Goal: Task Accomplishment & Management: Complete application form

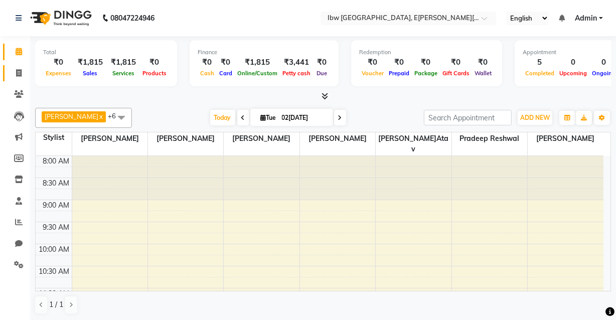
click at [22, 78] on span at bounding box center [19, 74] width 18 height 12
select select "service"
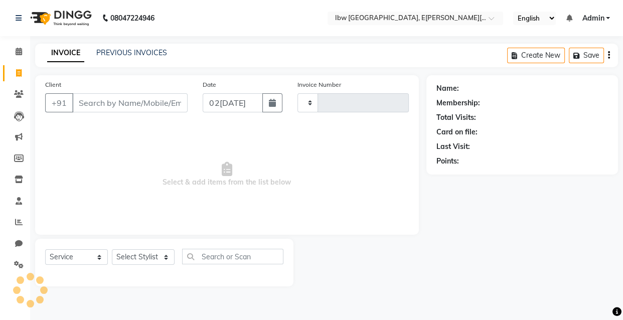
type input "0033"
select select "8549"
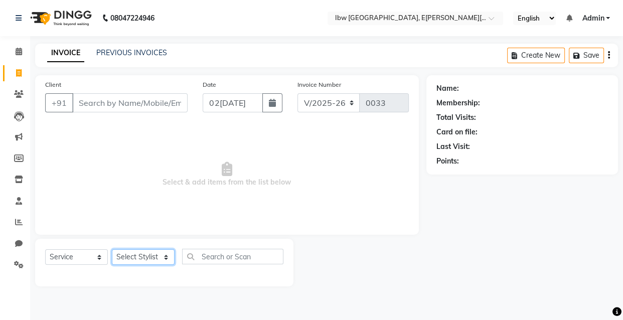
click at [170, 255] on select "Select Stylis[PERSON_NAME]h[PERSON_NAME]av Manager mukesh sen Pradeep reshwa[PE…" at bounding box center [143, 257] width 63 height 16
select select "89193"
click at [112, 249] on select "Select Stylis[PERSON_NAME]h[PERSON_NAME]av Manager mukesh sen Pradeep reshwa[PE…" at bounding box center [143, 257] width 63 height 16
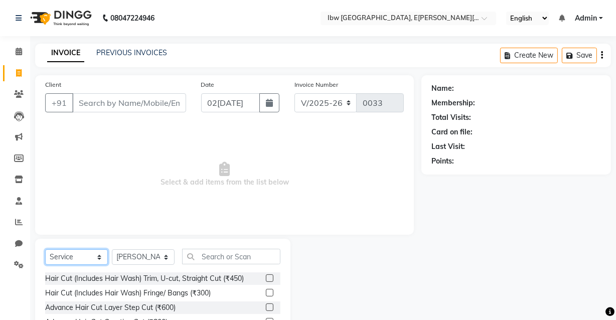
click at [100, 256] on select "Select Service Product Membership Package Voucher Prepaid Gift Card" at bounding box center [76, 257] width 63 height 16
click at [45, 249] on select "Select Service Product Membership Package Voucher Prepaid Gift Card" at bounding box center [76, 257] width 63 height 16
click at [259, 256] on input "text" at bounding box center [231, 257] width 98 height 16
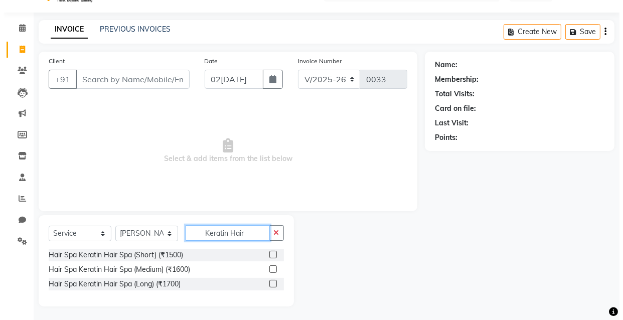
scroll to position [25, 0]
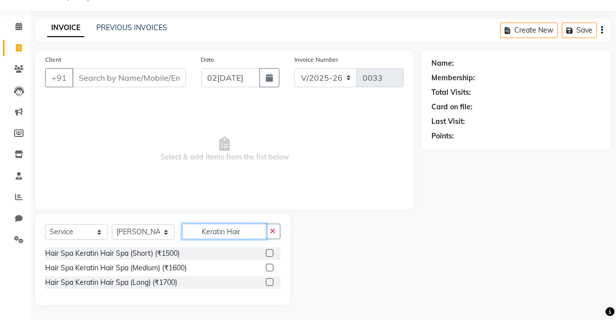
type input "Keratin Hair"
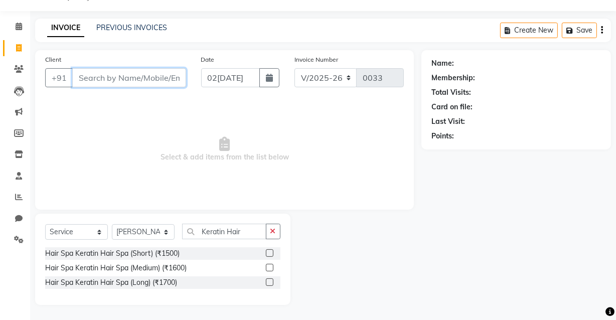
click at [137, 81] on input "Client" at bounding box center [129, 77] width 114 height 19
type input "7898823299"
click at [147, 81] on span "Add Client" at bounding box center [160, 78] width 40 height 10
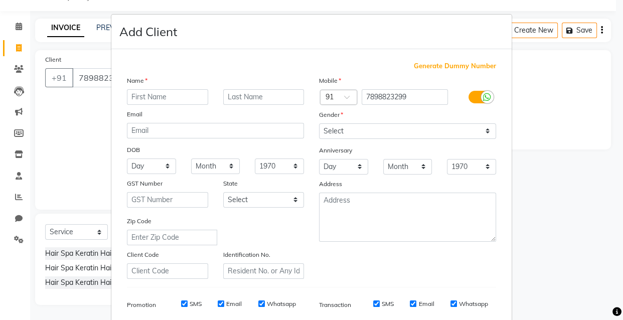
click at [143, 93] on input "text" at bounding box center [167, 97] width 81 height 16
type input "Pooja"
click at [254, 100] on input "text" at bounding box center [263, 97] width 81 height 16
type input "Agrwal"
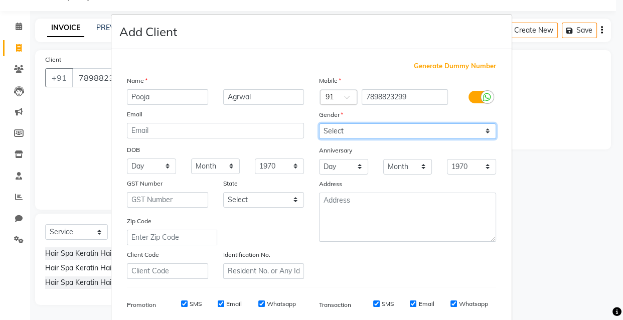
click at [482, 131] on select "Select [DEMOGRAPHIC_DATA] [DEMOGRAPHIC_DATA] Other Prefer Not To Say" at bounding box center [407, 131] width 177 height 16
select select "[DEMOGRAPHIC_DATA]"
click at [319, 123] on select "Select [DEMOGRAPHIC_DATA] [DEMOGRAPHIC_DATA] Other Prefer Not To Say" at bounding box center [407, 131] width 177 height 16
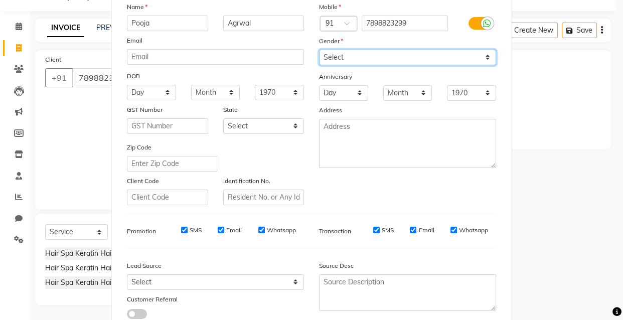
scroll to position [91, 0]
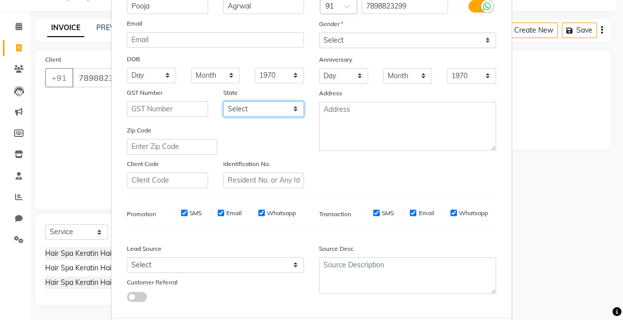
click at [294, 111] on select "Select [GEOGRAPHIC_DATA] [GEOGRAPHIC_DATA] [GEOGRAPHIC_DATA] [GEOGRAPHIC_DATA] …" at bounding box center [263, 109] width 81 height 16
select select "21"
click at [223, 102] on select "Select [GEOGRAPHIC_DATA] [GEOGRAPHIC_DATA] [GEOGRAPHIC_DATA] [GEOGRAPHIC_DATA] …" at bounding box center [263, 109] width 81 height 16
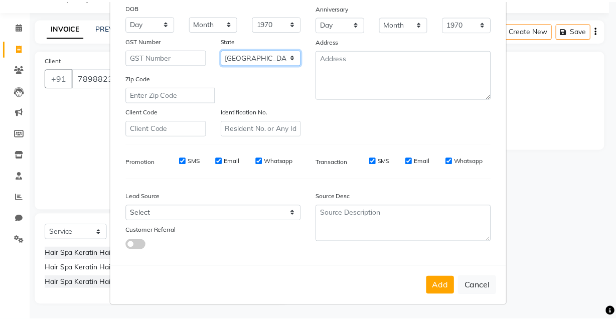
scroll to position [145, 0]
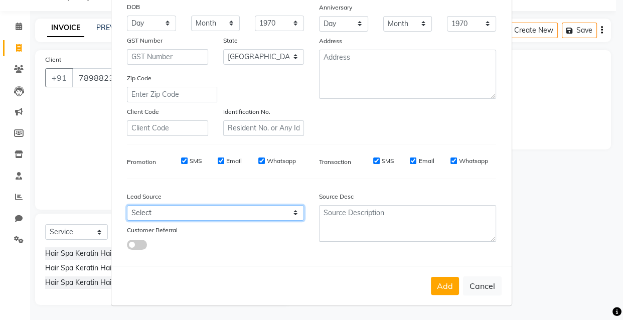
click at [291, 211] on select "Select Walk-in Referral Internet Friend Word of Mouth Advertisement Facebook Ju…" at bounding box center [215, 213] width 177 height 16
select select "55818"
click at [127, 205] on select "Select Walk-in Referral Internet Friend Word of Mouth Advertisement Facebook Ju…" at bounding box center [215, 213] width 177 height 16
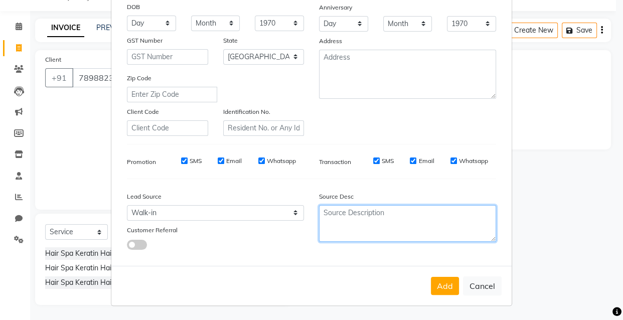
click at [329, 211] on textarea at bounding box center [407, 223] width 177 height 37
type textarea "Hair Spa"
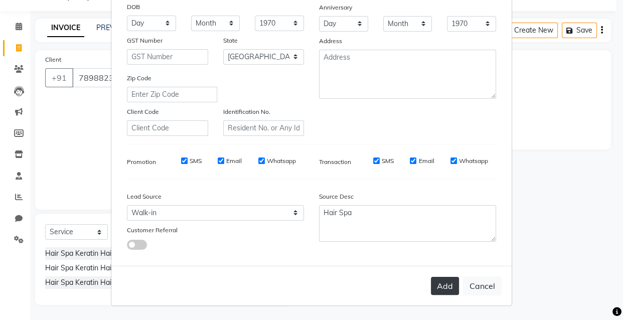
click at [448, 292] on button "Add" at bounding box center [445, 286] width 28 height 18
select select
select select "null"
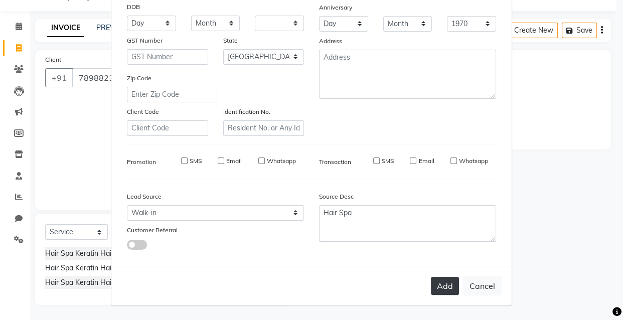
select select
checkbox input "false"
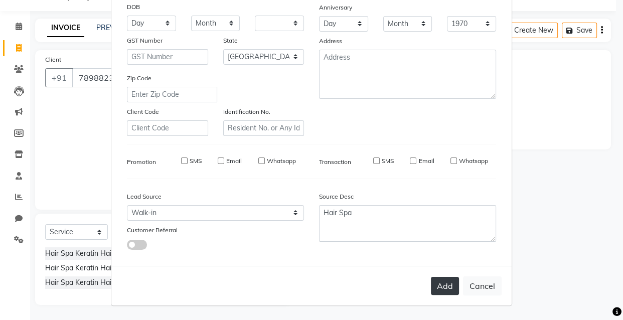
checkbox input "false"
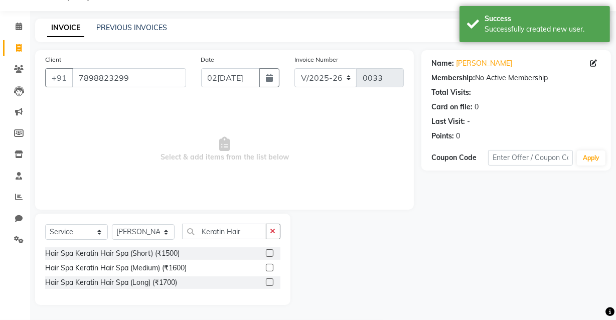
click at [270, 285] on label at bounding box center [270, 282] width 8 height 8
click at [270, 285] on input "checkbox" at bounding box center [269, 282] width 7 height 7
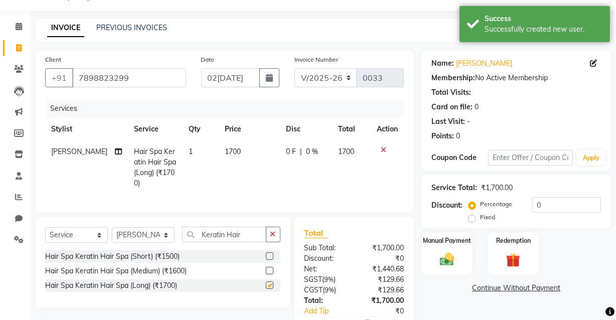
checkbox input "false"
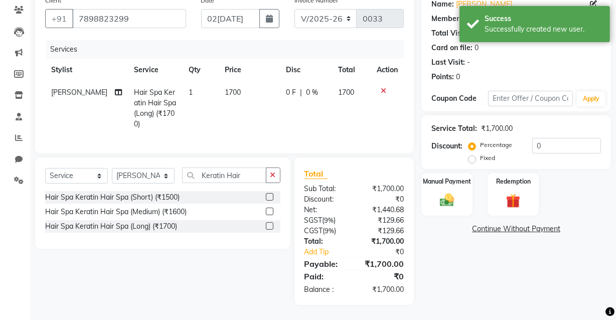
scroll to position [46, 0]
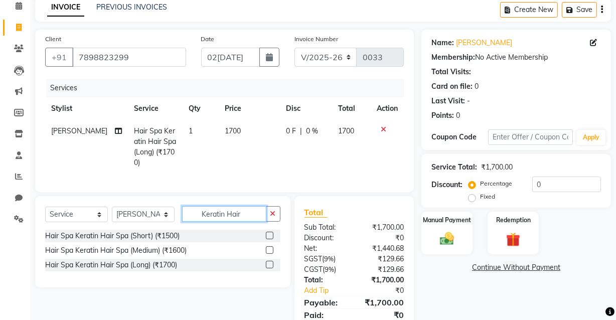
click at [250, 219] on input "Keratin Hair" at bounding box center [224, 214] width 84 height 16
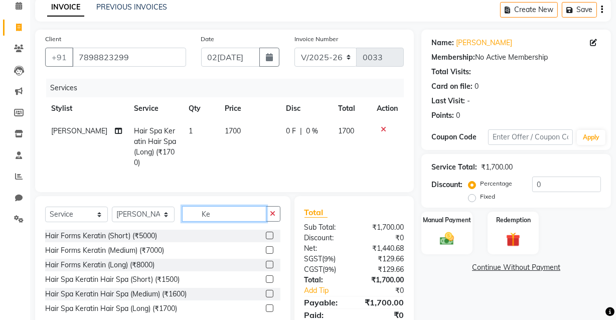
type input "K"
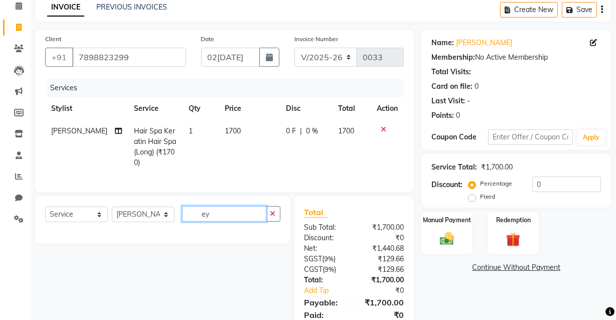
type input "e"
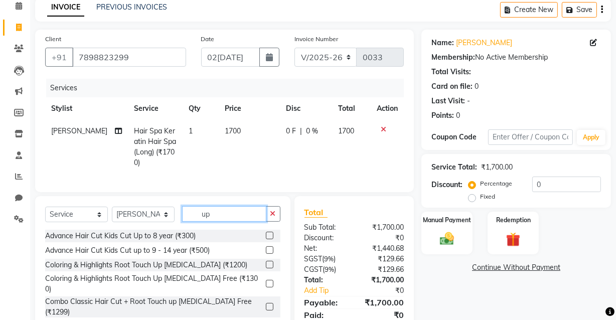
type input "u"
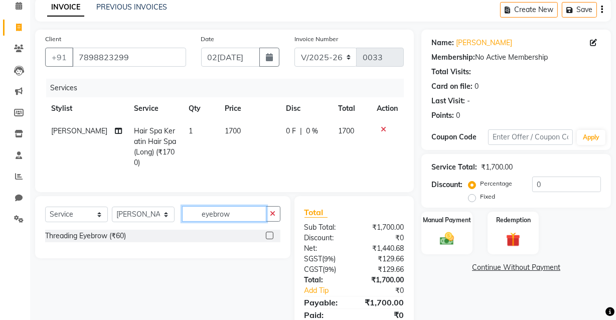
type input "eyebrow"
click at [271, 239] on label at bounding box center [270, 236] width 8 height 8
click at [271, 239] on input "checkbox" at bounding box center [269, 236] width 7 height 7
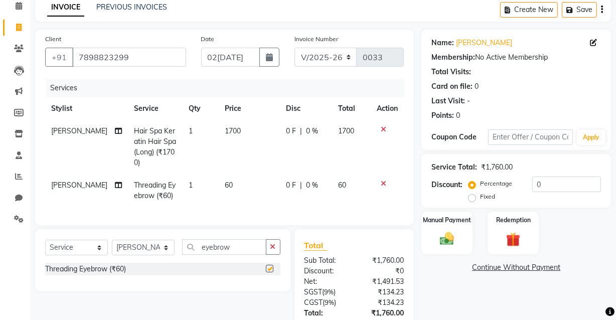
checkbox input "false"
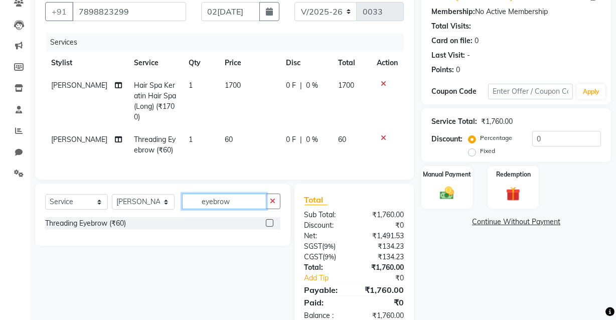
click at [232, 208] on input "eyebrow" at bounding box center [224, 202] width 84 height 16
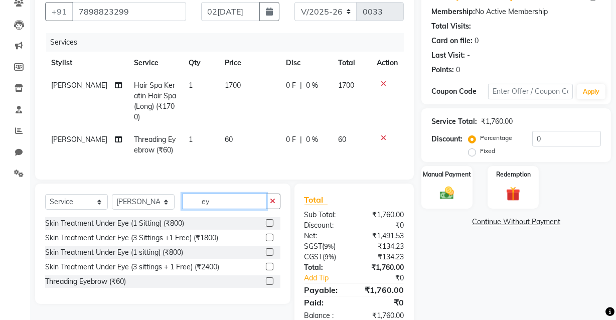
type input "e"
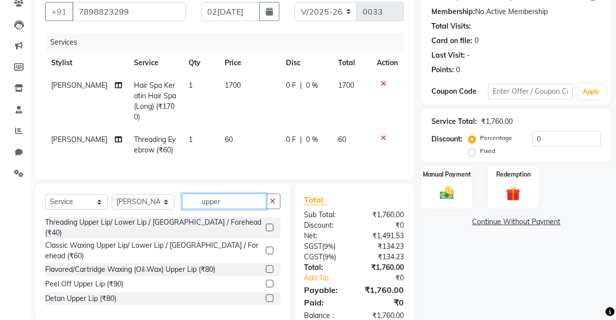
type input "upper"
click at [269, 230] on label at bounding box center [270, 228] width 8 height 8
click at [269, 230] on input "checkbox" at bounding box center [269, 228] width 7 height 7
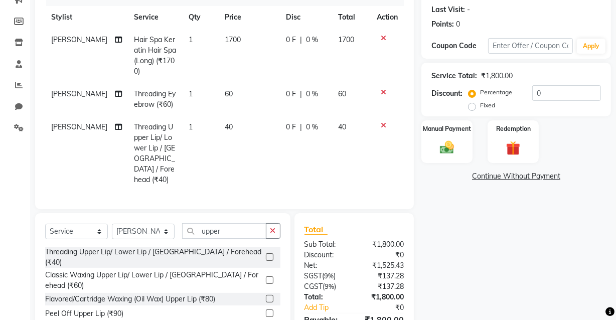
scroll to position [183, 0]
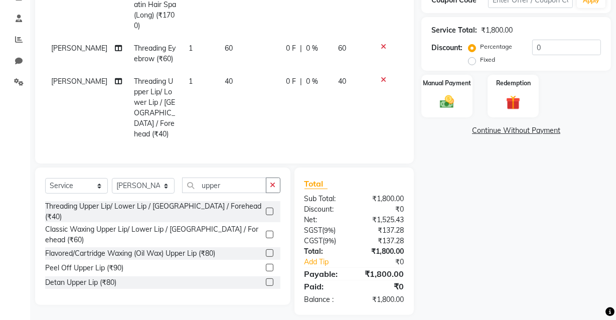
click at [267, 208] on label at bounding box center [270, 212] width 8 height 8
click at [267, 209] on input "checkbox" at bounding box center [269, 212] width 7 height 7
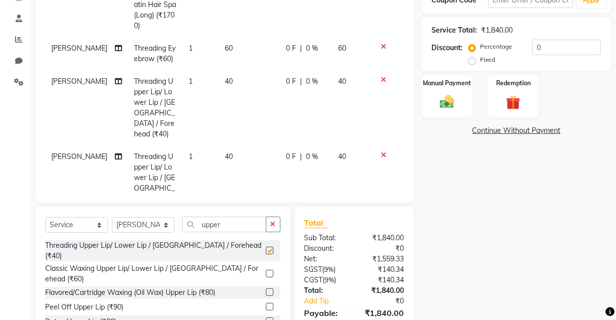
checkbox input "false"
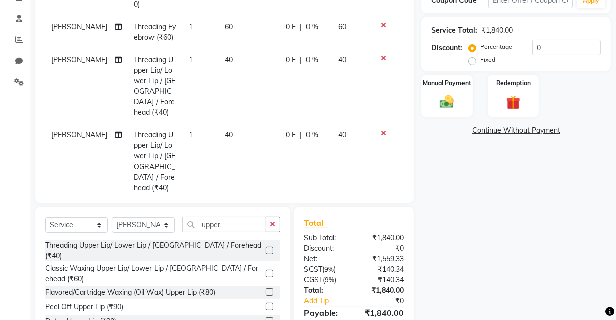
scroll to position [228, 0]
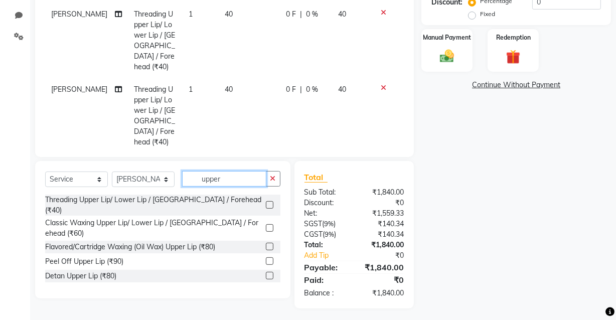
click at [239, 173] on input "upper" at bounding box center [224, 179] width 84 height 16
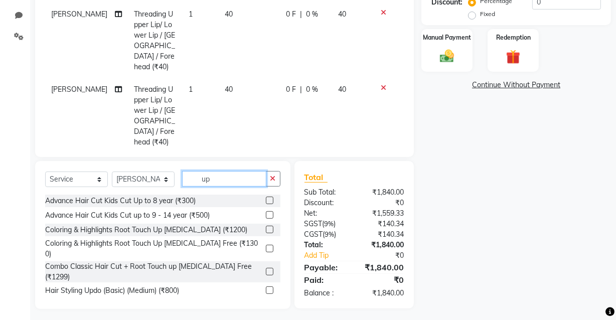
type input "u"
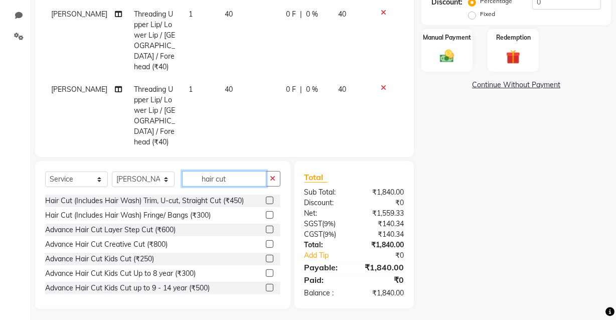
type input "hair cut"
click at [266, 272] on label at bounding box center [270, 273] width 8 height 8
click at [266, 272] on input "checkbox" at bounding box center [269, 273] width 7 height 7
checkbox input "false"
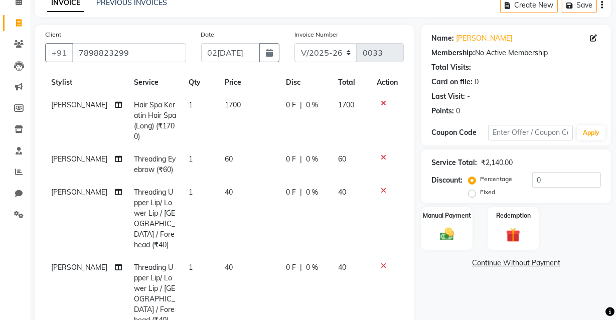
scroll to position [232, 0]
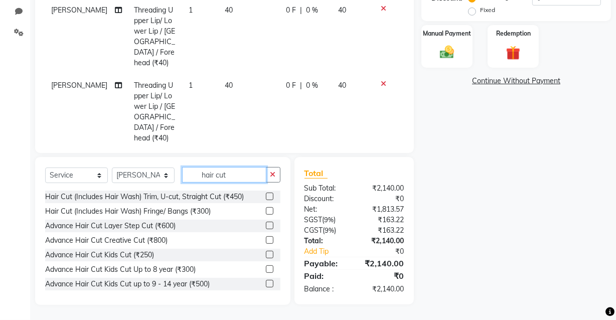
click at [232, 174] on input "hair cut" at bounding box center [224, 175] width 84 height 16
type input "h"
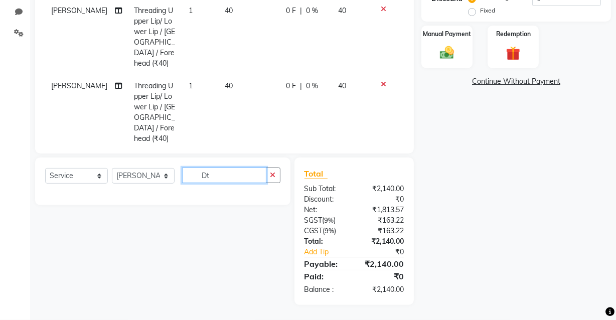
type input "D"
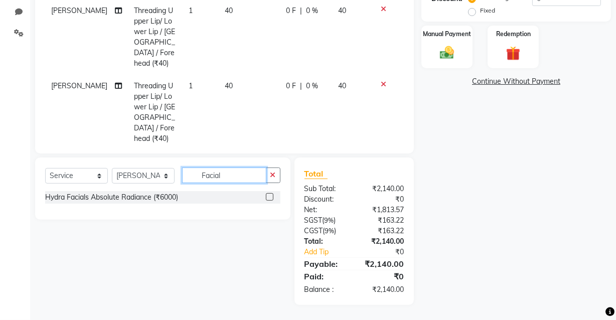
scroll to position [232, 0]
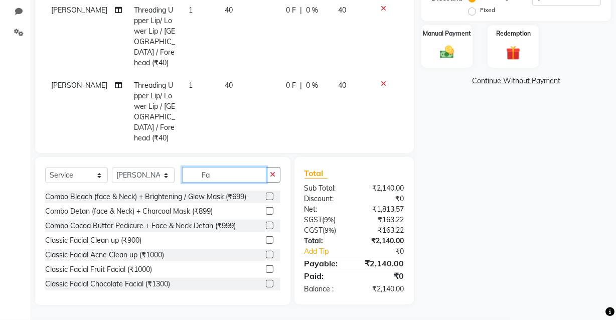
type input "F"
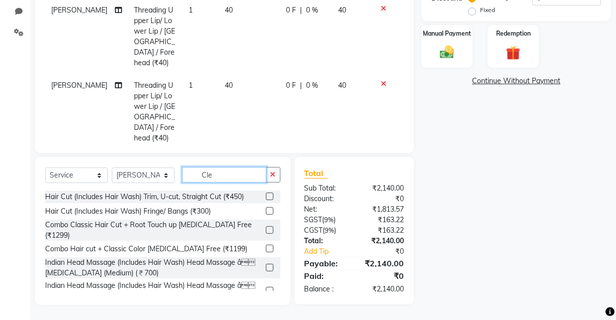
scroll to position [232, 0]
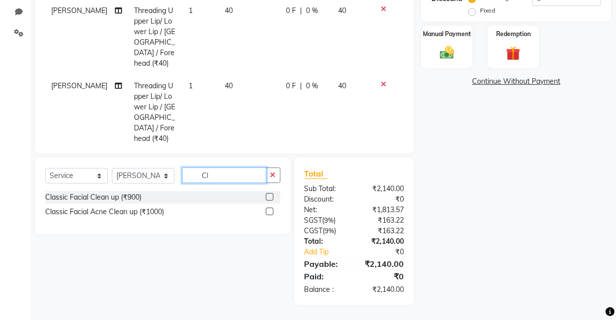
type input "C"
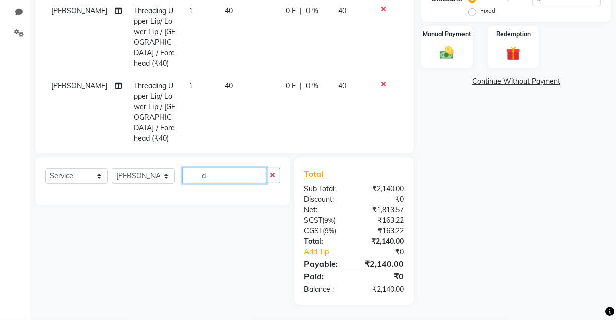
type input "d"
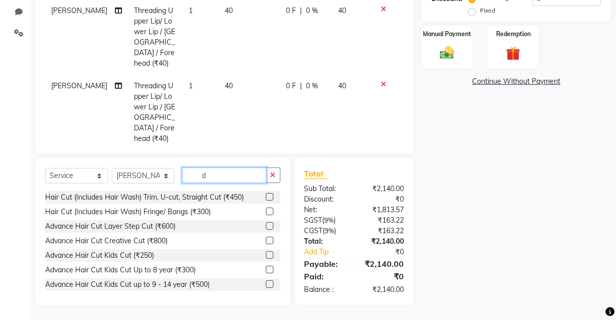
scroll to position [232, 0]
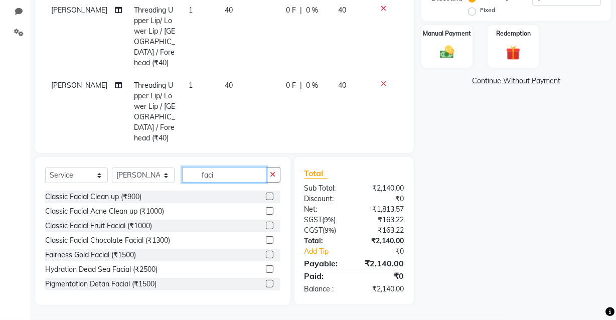
type input "faci"
click at [266, 281] on label at bounding box center [270, 284] width 8 height 8
click at [266, 281] on input "checkbox" at bounding box center [269, 284] width 7 height 7
click at [266, 282] on label at bounding box center [270, 284] width 8 height 8
click at [266, 282] on input "checkbox" at bounding box center [269, 284] width 7 height 7
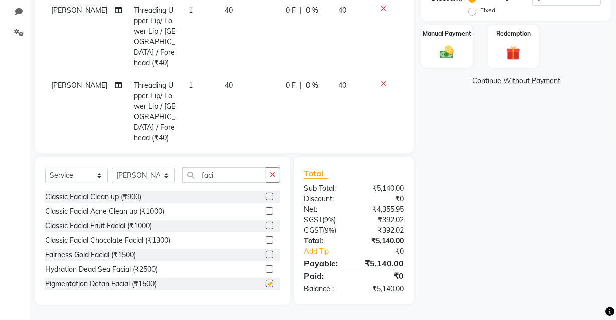
checkbox input "false"
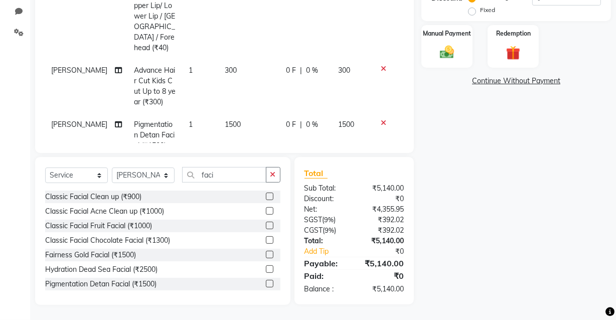
scroll to position [113, 0]
click at [381, 118] on icon at bounding box center [384, 121] width 6 height 7
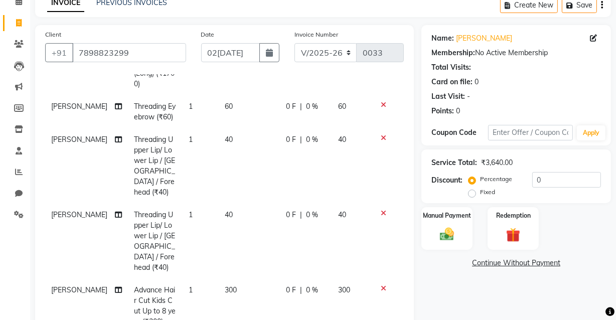
scroll to position [29, 0]
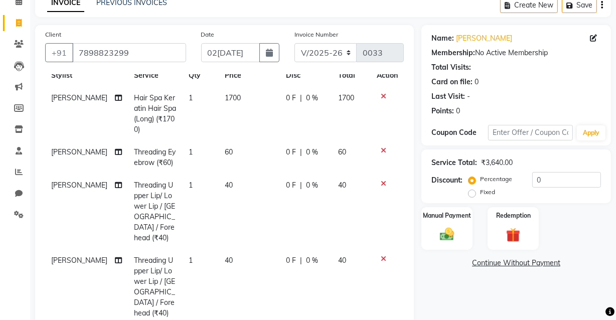
click at [381, 152] on icon at bounding box center [384, 150] width 6 height 7
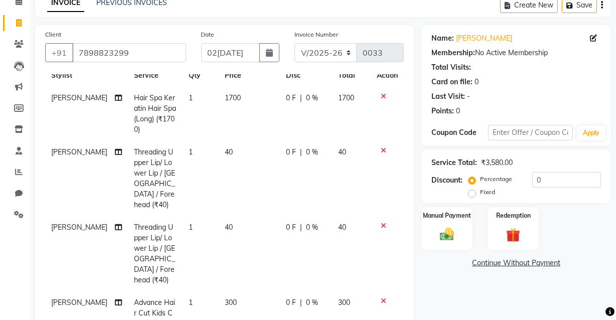
click at [381, 150] on icon at bounding box center [384, 150] width 6 height 7
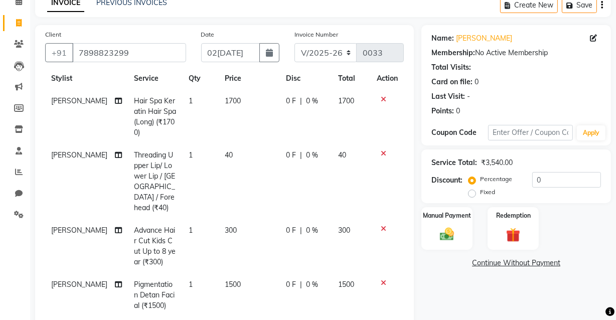
scroll to position [22, 0]
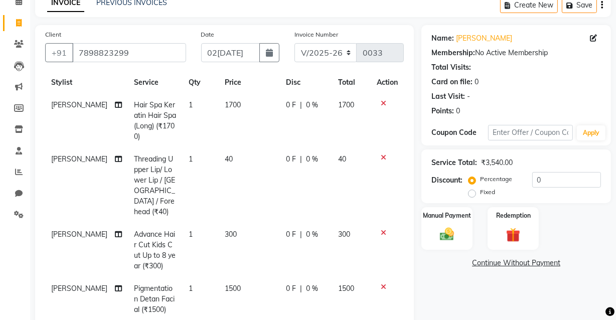
click at [381, 159] on icon at bounding box center [384, 157] width 6 height 7
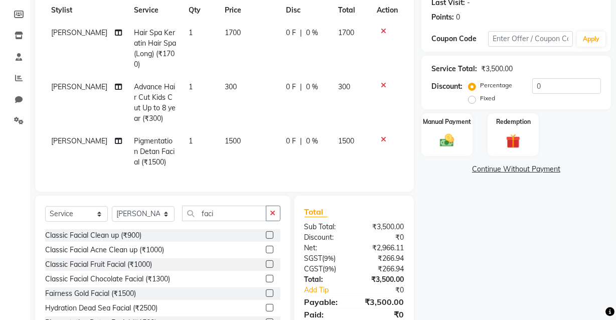
scroll to position [190, 0]
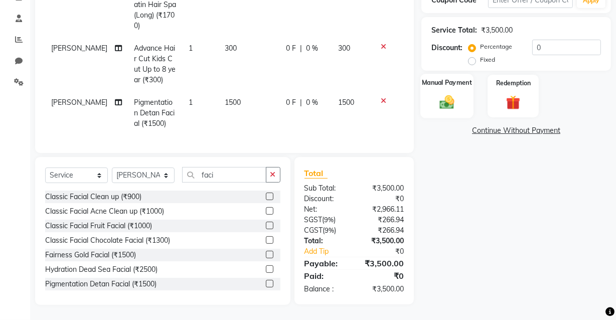
click at [451, 97] on img at bounding box center [447, 101] width 24 height 17
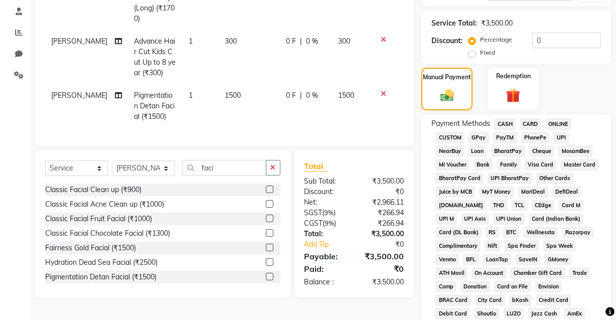
click at [560, 135] on span "UPI" at bounding box center [561, 138] width 16 height 12
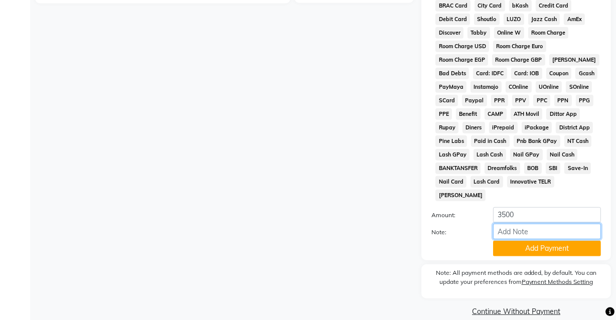
click at [523, 224] on input "Note:" at bounding box center [547, 232] width 108 height 16
type input "Gpay"
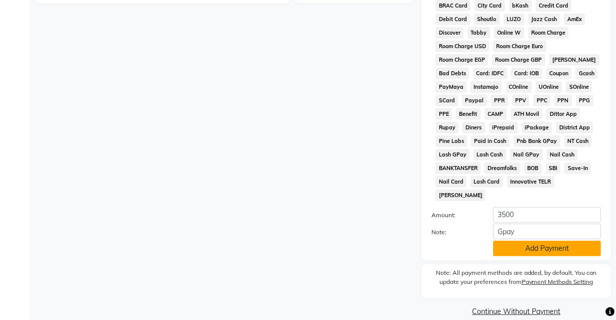
click at [550, 241] on button "Add Payment" at bounding box center [547, 249] width 108 height 16
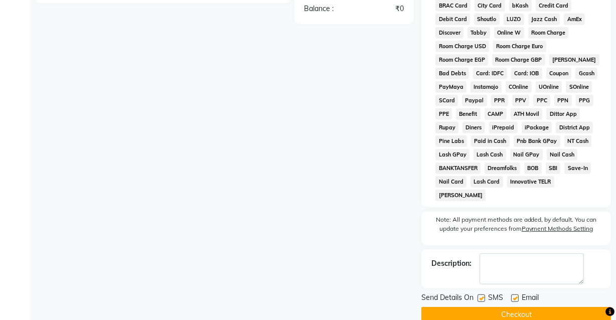
scroll to position [487, 0]
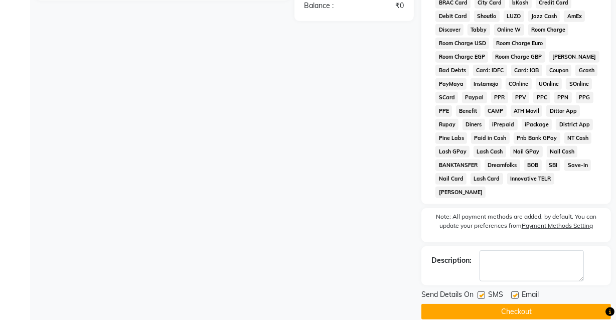
click at [518, 304] on button "Checkout" at bounding box center [516, 312] width 190 height 16
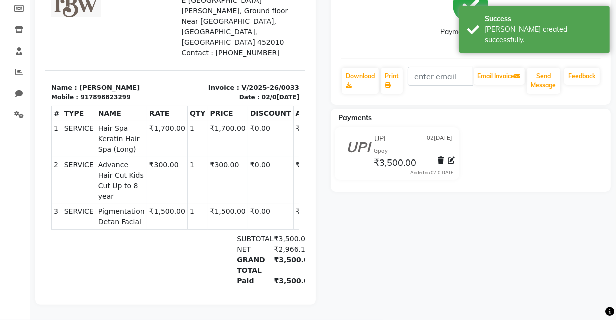
scroll to position [156, 0]
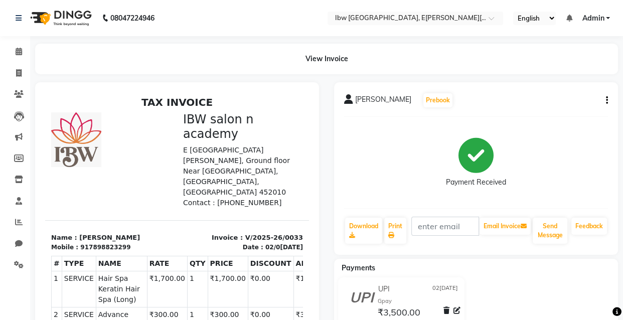
select select "service"
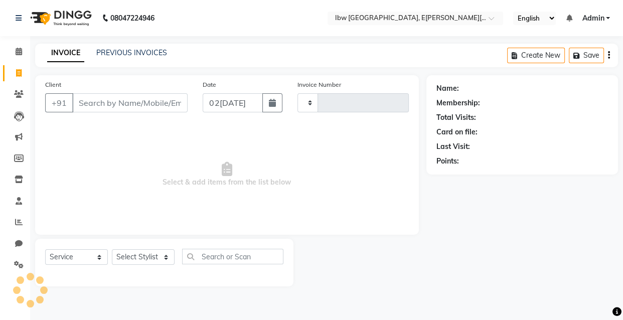
type input "0034"
select select "8549"
